Goal: Task Accomplishment & Management: Manage account settings

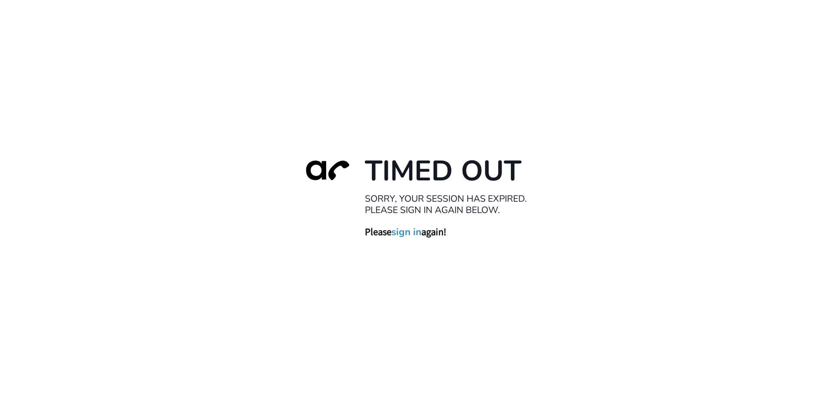
click at [404, 235] on link "sign in" at bounding box center [406, 231] width 30 height 12
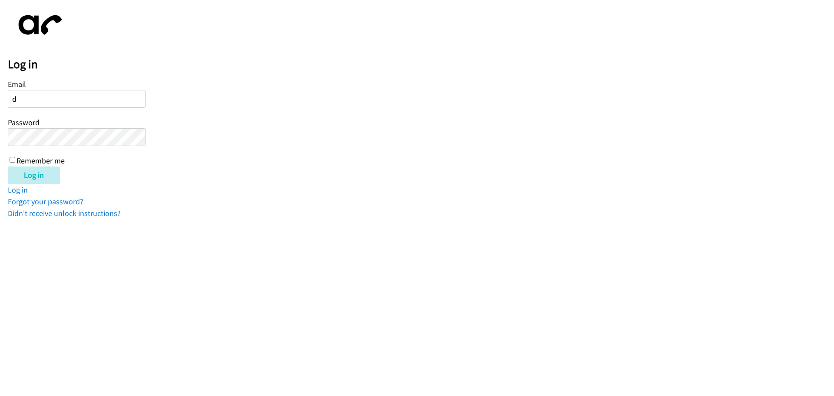
type input "dthomas@lendingpoint.com"
click at [9, 157] on div "Email dthomas@lendingpoint.com Password Remember me" at bounding box center [77, 121] width 138 height 89
click at [10, 158] on input "Remember me" at bounding box center [13, 160] width 6 height 6
checkbox input "true"
click at [45, 173] on input "Log in" at bounding box center [34, 174] width 52 height 17
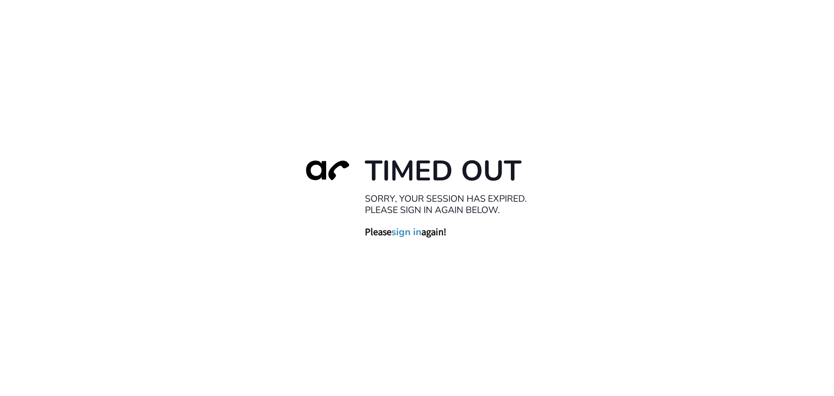
click at [408, 231] on link "sign in" at bounding box center [406, 231] width 30 height 12
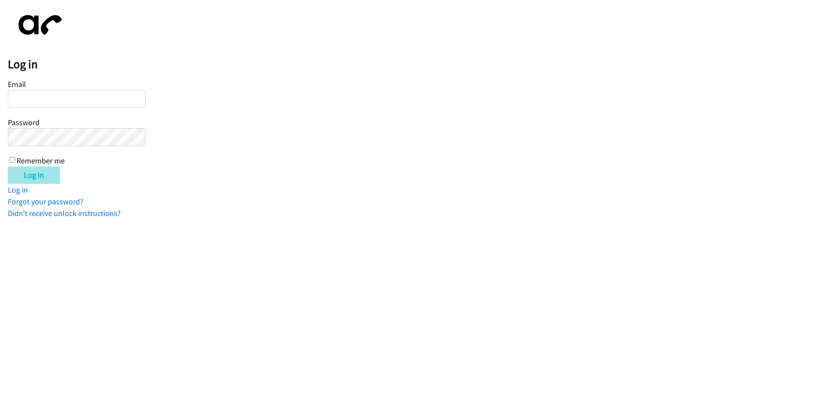
type input "[EMAIL_ADDRESS][DOMAIN_NAME]"
click at [42, 177] on input "Log in" at bounding box center [34, 174] width 52 height 17
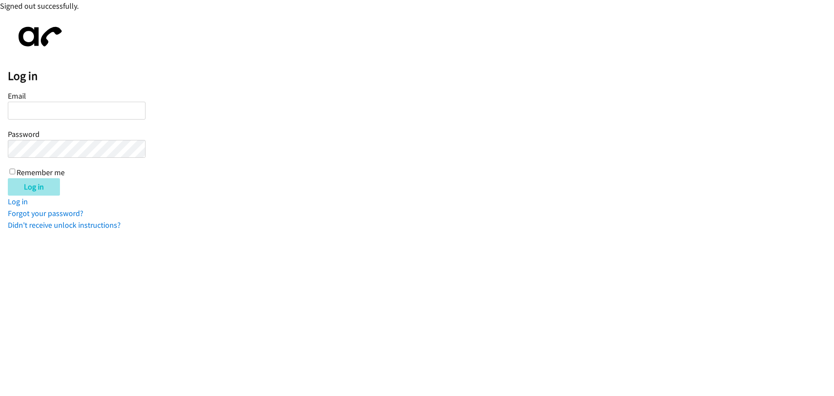
type input "[EMAIL_ADDRESS][DOMAIN_NAME]"
click at [35, 187] on input "Log in" at bounding box center [34, 186] width 52 height 17
